Goal: Information Seeking & Learning: Learn about a topic

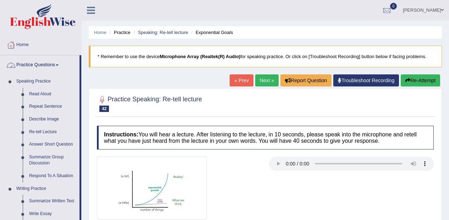
click at [53, 121] on link "Describe Image" at bounding box center [53, 119] width 54 height 13
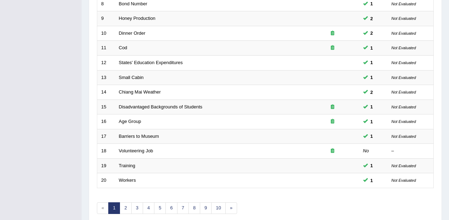
scroll to position [249, 0]
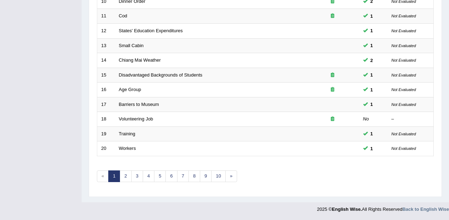
click at [170, 181] on link "6" at bounding box center [171, 177] width 12 height 12
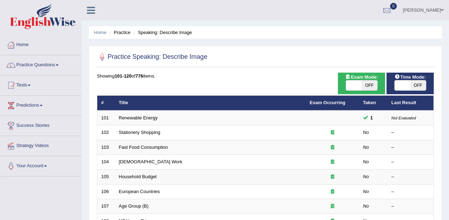
click at [141, 132] on link "Stationery Shopping" at bounding box center [140, 132] width 42 height 5
click at [141, 133] on link "Stationery Shopping" at bounding box center [140, 132] width 42 height 5
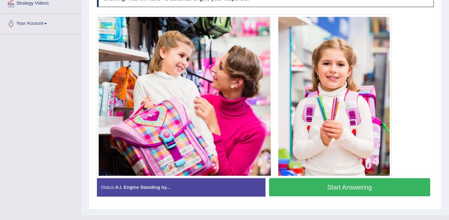
scroll to position [155, 0]
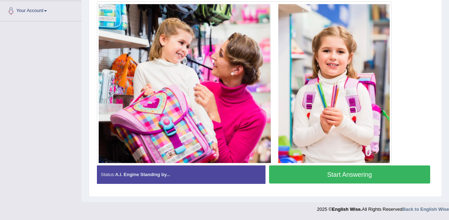
click at [381, 170] on button "Start Answering" at bounding box center [349, 175] width 161 height 18
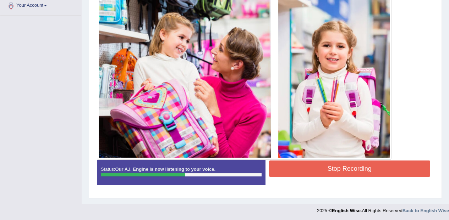
scroll to position [162, 0]
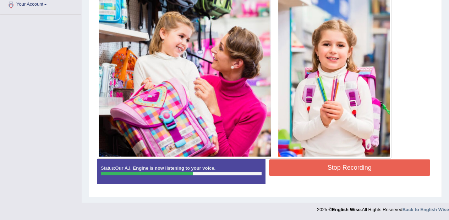
click at [418, 160] on button "Stop Recording" at bounding box center [349, 168] width 161 height 16
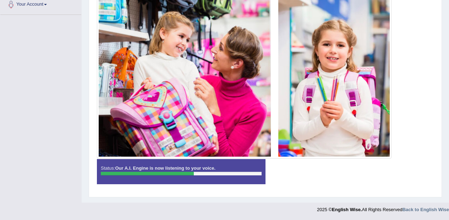
click at [0, 0] on blockquote "." at bounding box center [0, 0] width 0 height 0
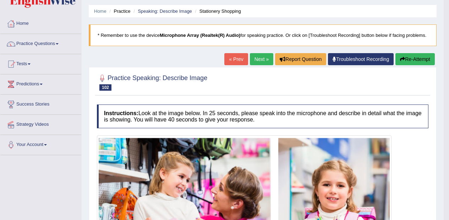
scroll to position [0, 0]
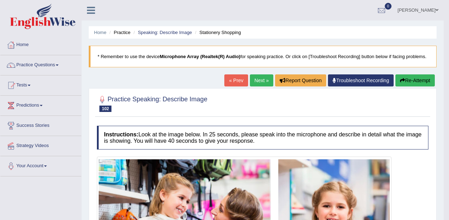
click at [255, 76] on link "Next »" at bounding box center [261, 81] width 23 height 12
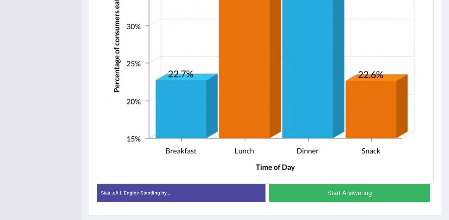
click at [367, 191] on button "Start Answering" at bounding box center [349, 193] width 161 height 18
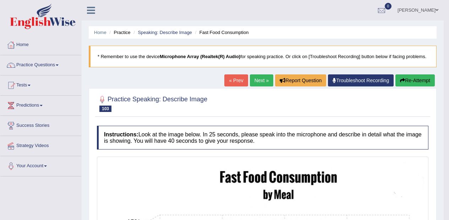
click at [261, 77] on link "Next »" at bounding box center [261, 81] width 23 height 12
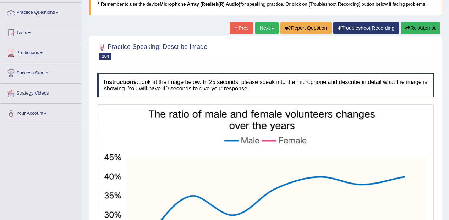
scroll to position [53, 0]
click at [429, 23] on button "Re-Attempt" at bounding box center [420, 28] width 39 height 12
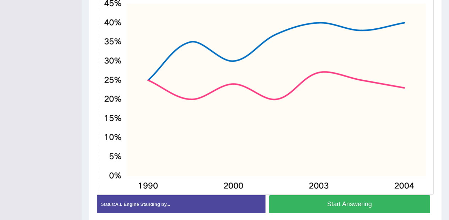
scroll to position [208, 0]
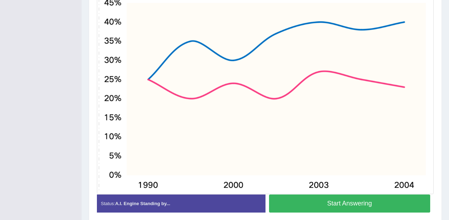
click at [368, 203] on button "Start Answering" at bounding box center [349, 204] width 161 height 18
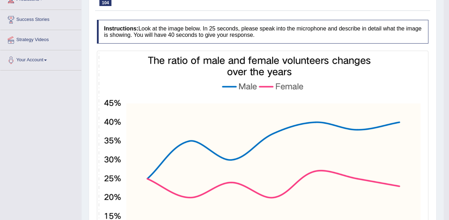
scroll to position [0, 0]
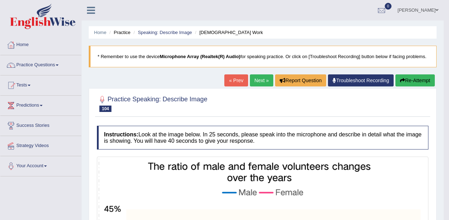
click at [261, 82] on link "Next »" at bounding box center [261, 81] width 23 height 12
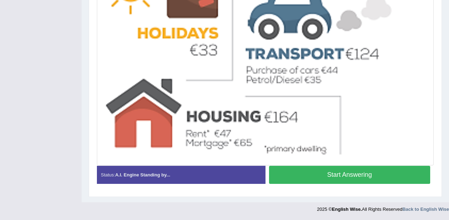
click at [374, 173] on button "Start Answering" at bounding box center [349, 175] width 161 height 18
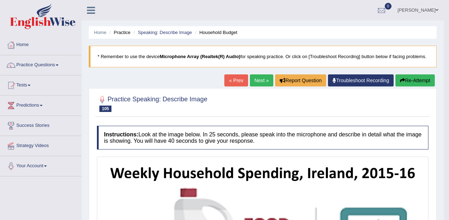
click at [262, 83] on link "Next »" at bounding box center [261, 81] width 23 height 12
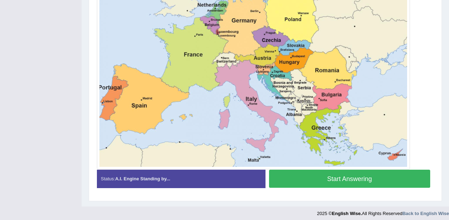
scroll to position [307, 0]
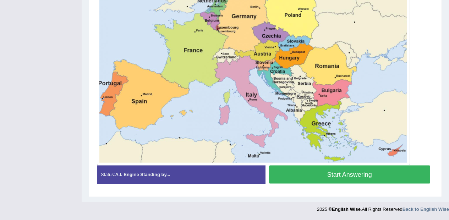
click at [384, 166] on div "Created with Highcharts 7.1.2 Great Too slow Too fast Time Speech pace meter: 0…" at bounding box center [351, 165] width 172 height 0
click at [379, 174] on button "Start Answering" at bounding box center [349, 175] width 161 height 18
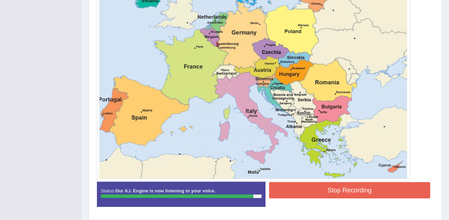
scroll to position [313, 0]
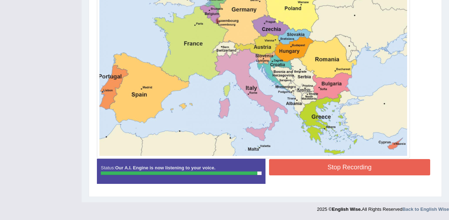
click at [369, 168] on button "Stop Recording" at bounding box center [349, 167] width 161 height 16
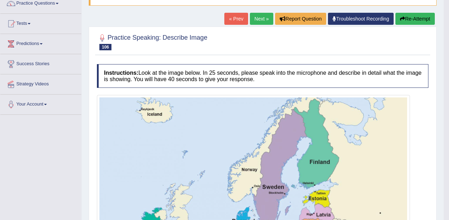
scroll to position [0, 0]
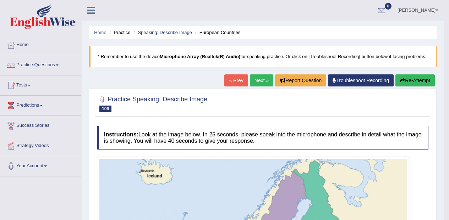
click at [265, 77] on link "Next »" at bounding box center [261, 81] width 23 height 12
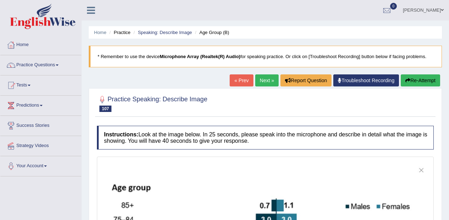
click at [16, 68] on div at bounding box center [11, 65] width 11 height 11
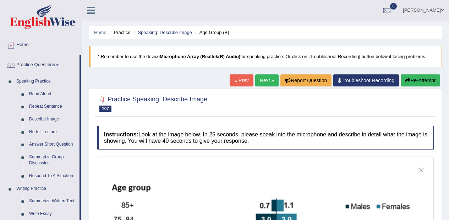
click at [30, 135] on link "Re-tell Lecture" at bounding box center [53, 132] width 54 height 13
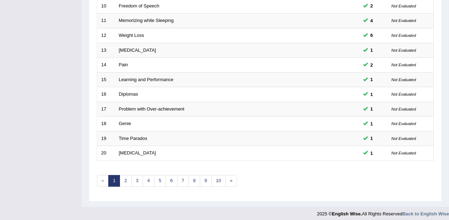
scroll to position [249, 0]
